Goal: Navigation & Orientation: Find specific page/section

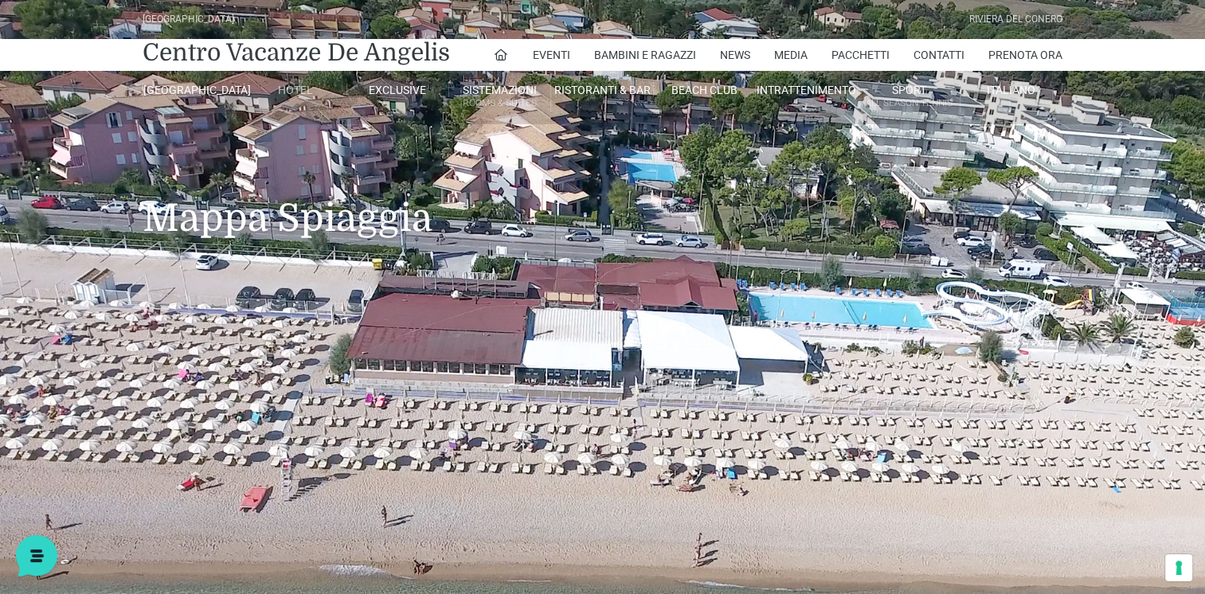
click at [197, 88] on link "[GEOGRAPHIC_DATA]" at bounding box center [194, 90] width 102 height 14
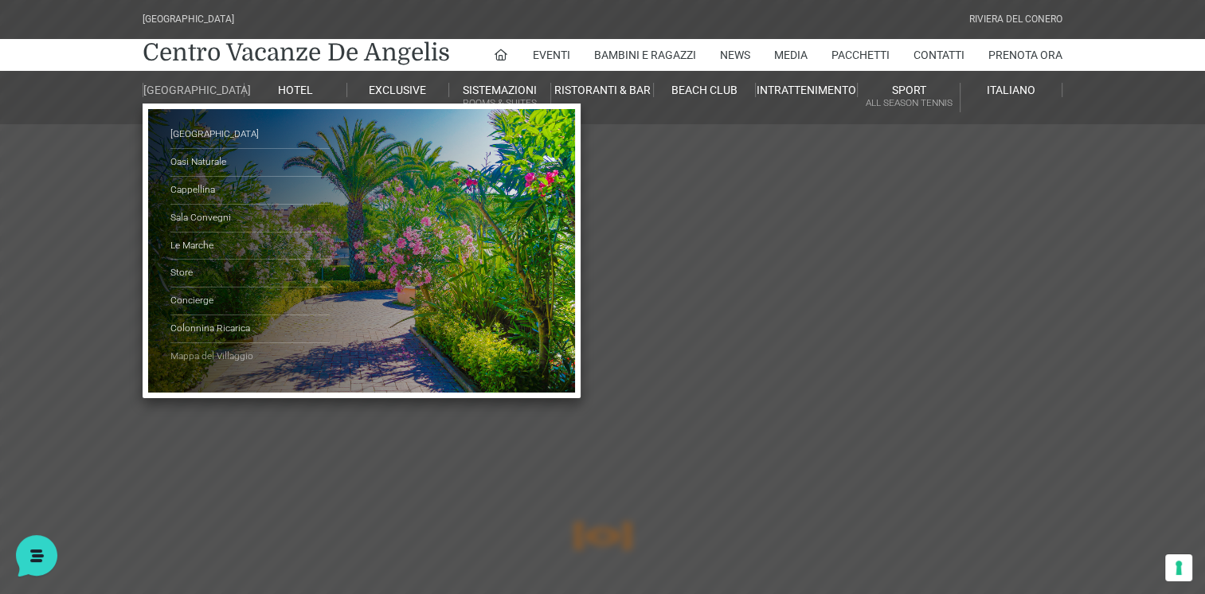
click at [221, 368] on link "Mappa del Villaggio" at bounding box center [249, 356] width 159 height 27
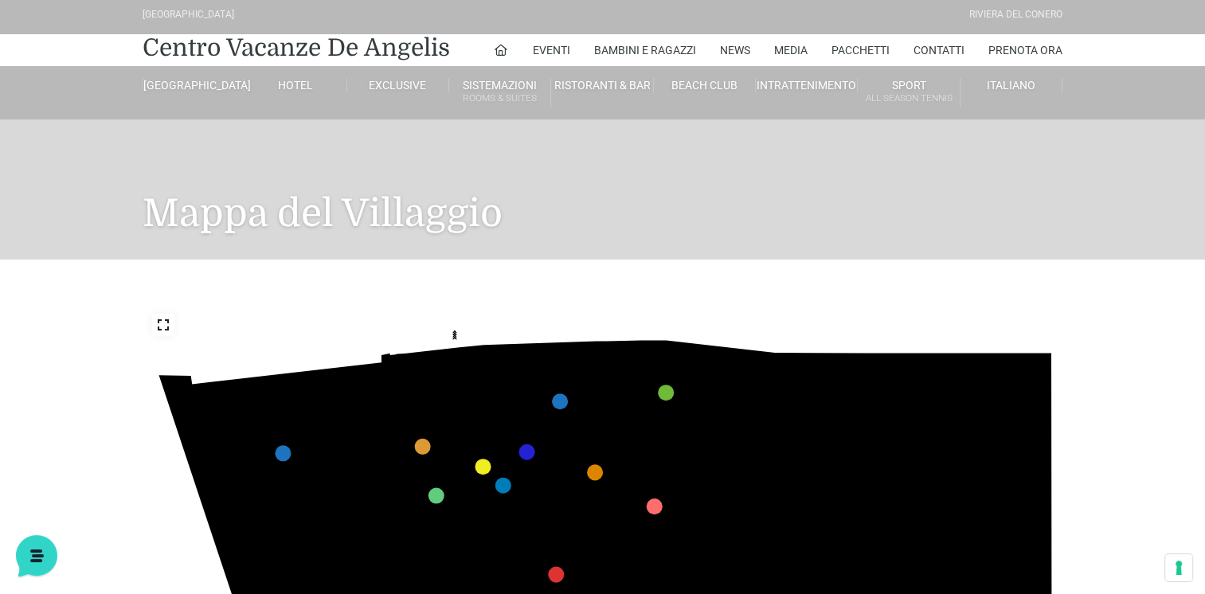
scroll to position [239, 0]
